Goal: Check status: Check status

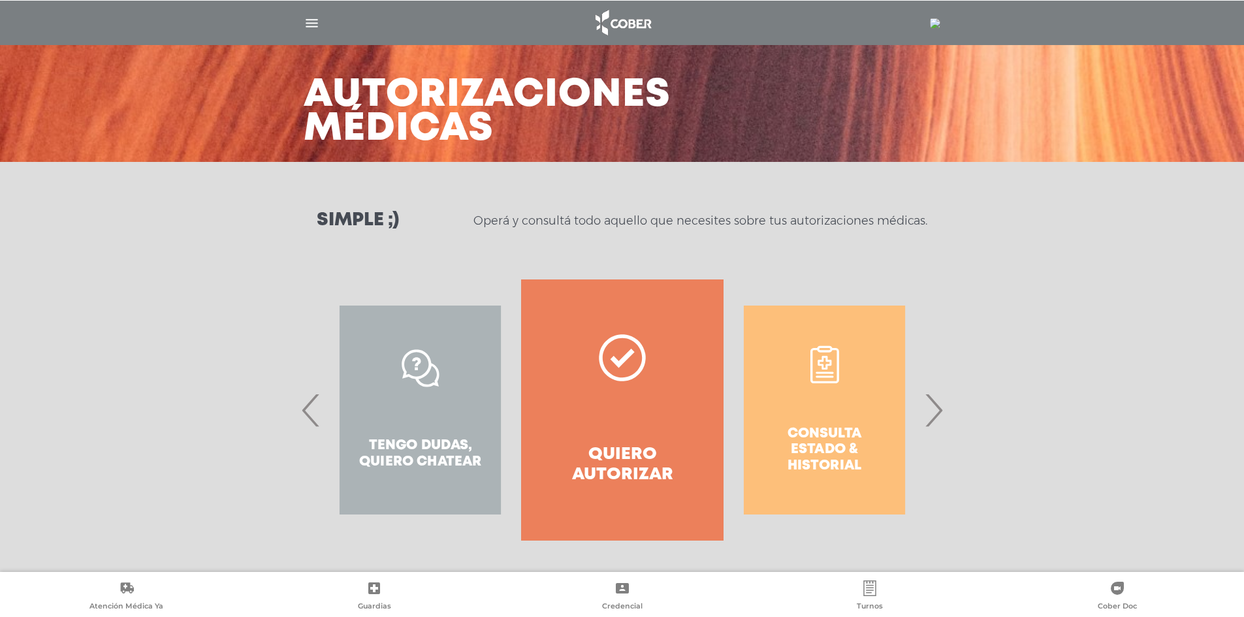
scroll to position [39, 0]
drag, startPoint x: 814, startPoint y: 444, endPoint x: 822, endPoint y: 428, distance: 18.1
click at [814, 444] on div "Consulta estado & historial" at bounding box center [825, 410] width 202 height 261
click at [820, 401] on div "Consulta estado & historial" at bounding box center [825, 410] width 202 height 261
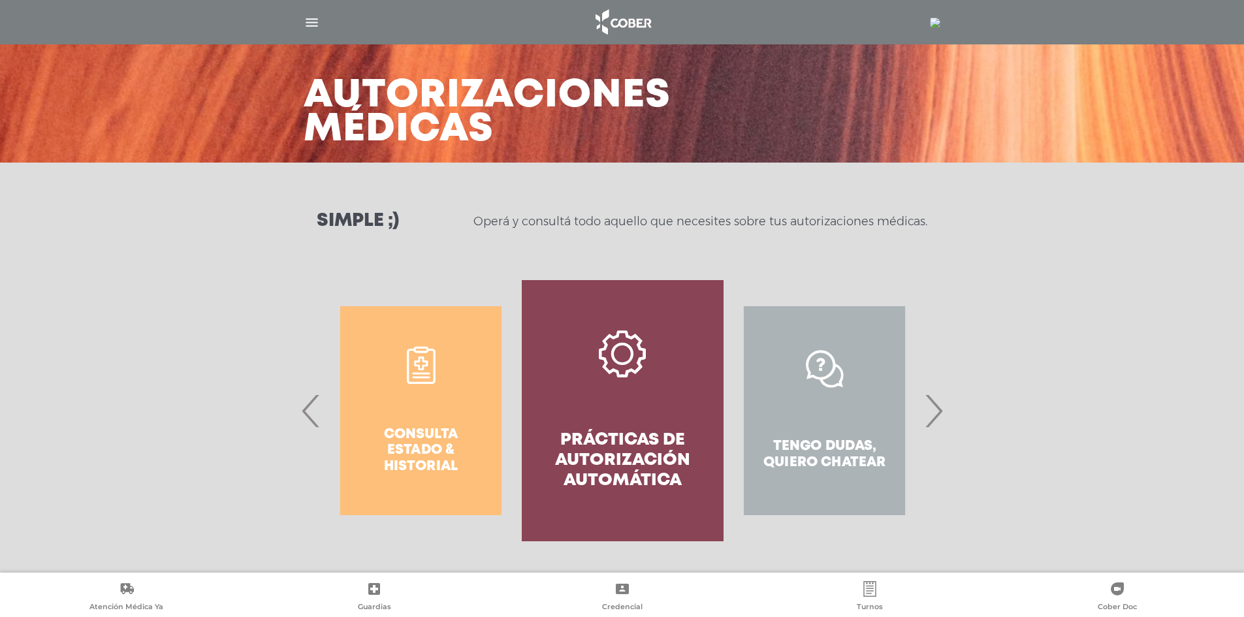
click at [417, 419] on div "Consulta estado & historial" at bounding box center [421, 410] width 202 height 261
drag, startPoint x: 414, startPoint y: 435, endPoint x: 404, endPoint y: 433, distance: 10.0
click at [413, 435] on div "Consulta estado & historial" at bounding box center [421, 410] width 202 height 261
click at [309, 415] on span "‹" at bounding box center [310, 411] width 25 height 71
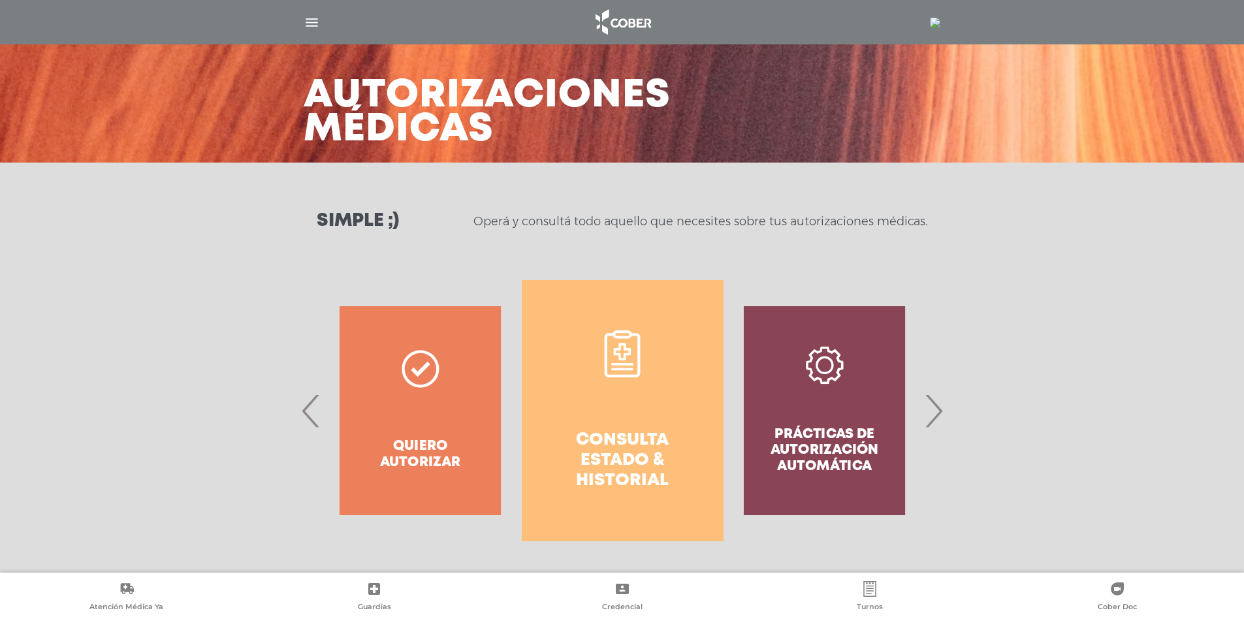
click at [621, 492] on link "Consulta estado & historial" at bounding box center [623, 410] width 202 height 261
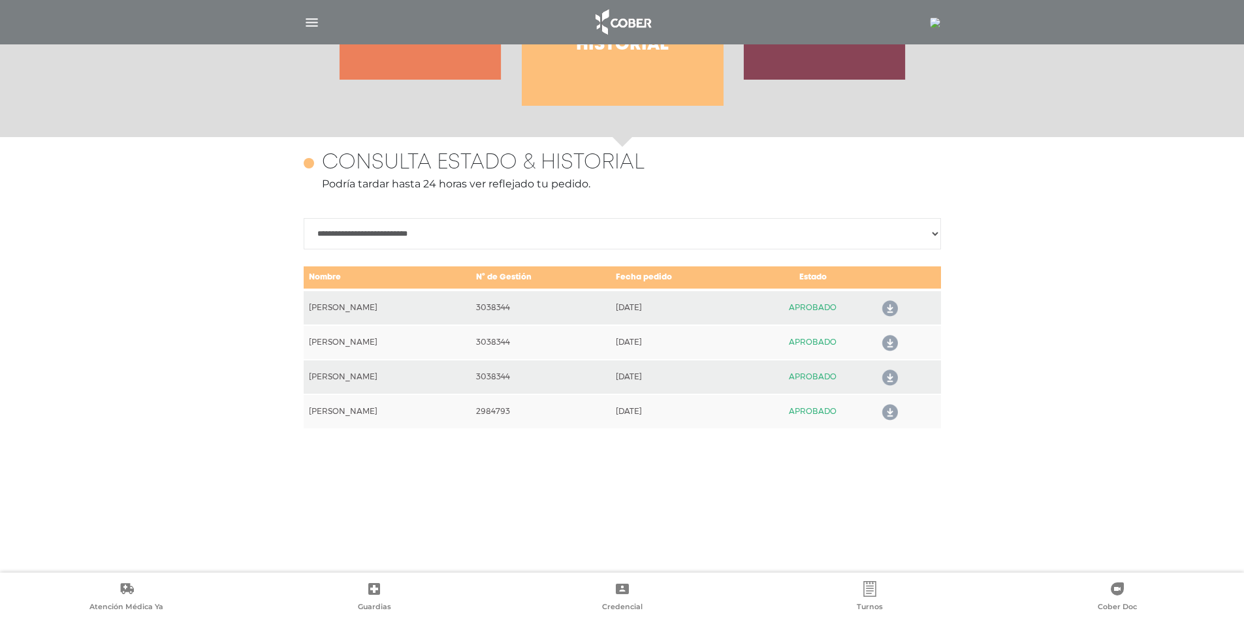
scroll to position [567, 0]
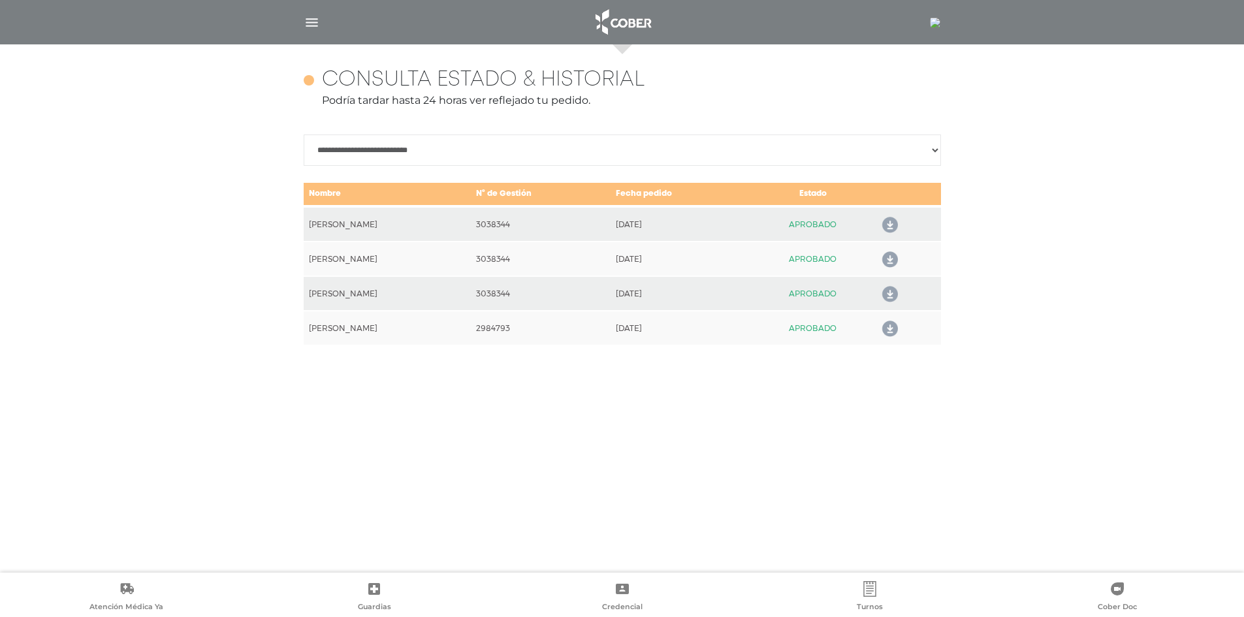
click at [934, 149] on select "**********" at bounding box center [622, 150] width 637 height 31
select select "**********"
click at [304, 135] on select "**********" at bounding box center [622, 150] width 637 height 31
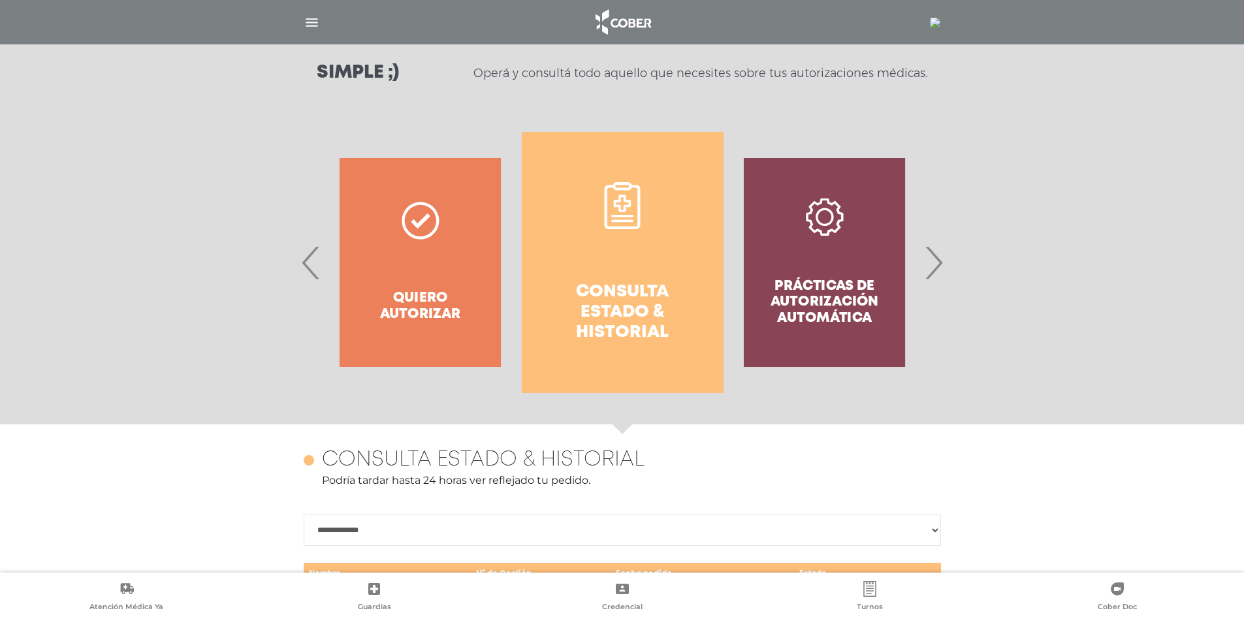
scroll to position [0, 0]
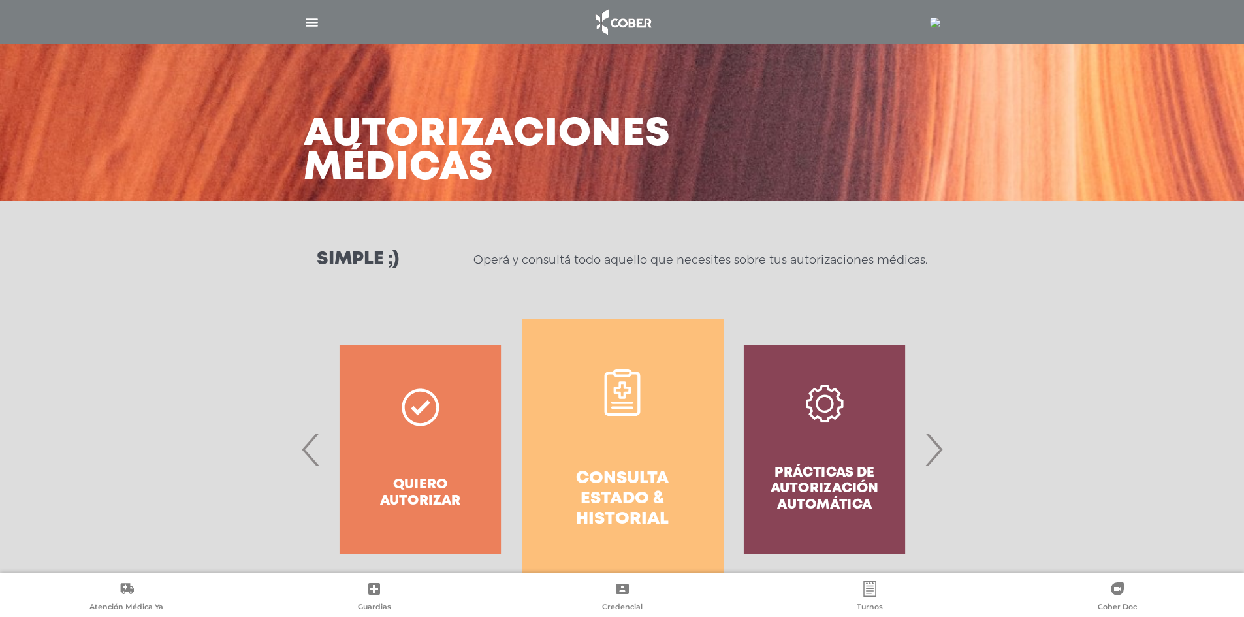
click at [314, 22] on img "button" at bounding box center [312, 22] width 16 height 16
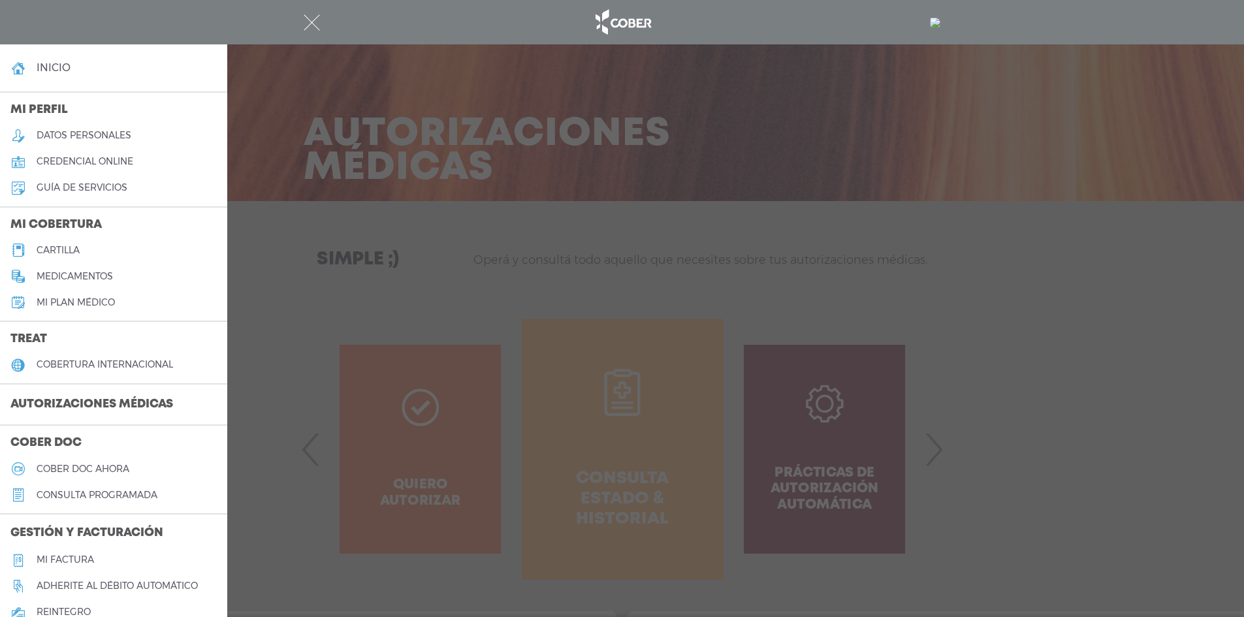
click at [153, 404] on h3 "Autorizaciones médicas" at bounding box center [92, 405] width 184 height 25
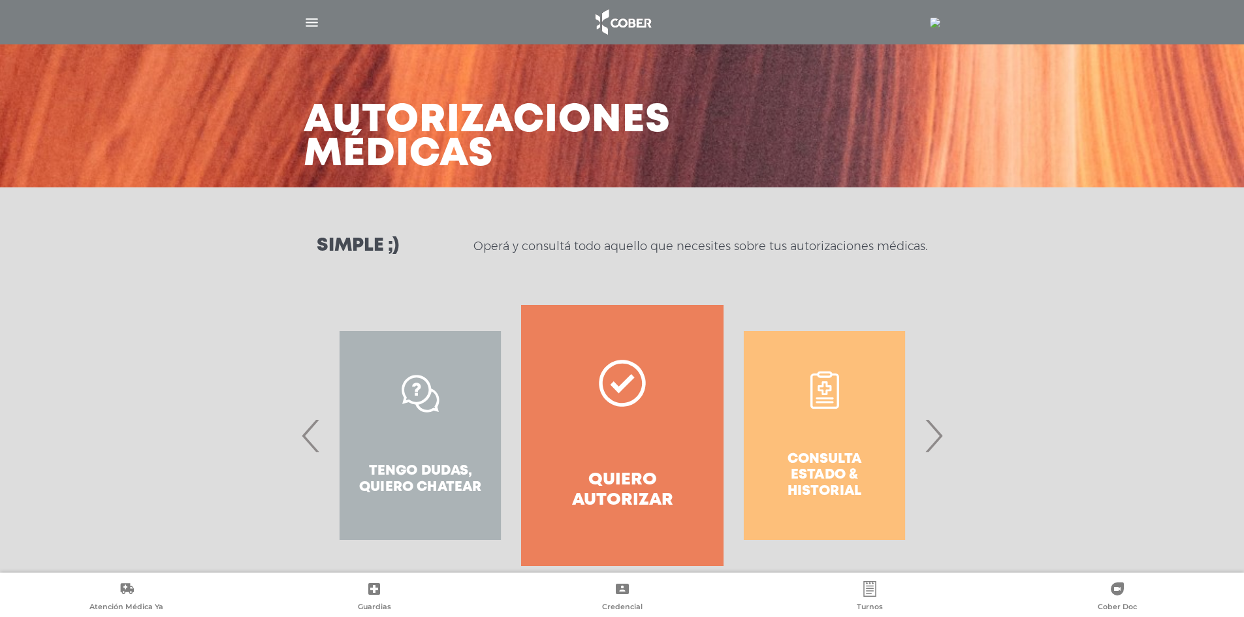
scroll to position [39, 0]
